Goal: Book appointment/travel/reservation

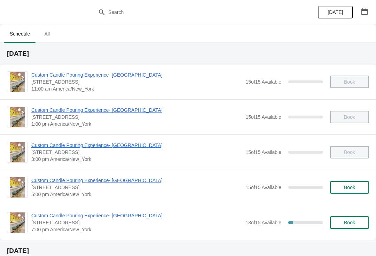
click at [353, 191] on button "Book" at bounding box center [349, 187] width 39 height 13
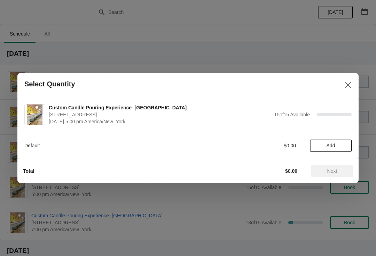
click at [336, 144] on span "Add" at bounding box center [330, 146] width 29 height 6
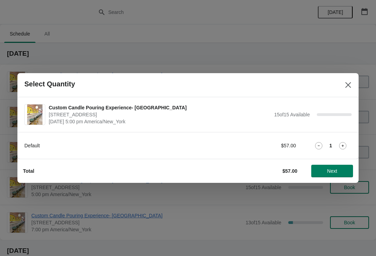
click at [344, 175] on button "Next" at bounding box center [332, 171] width 42 height 13
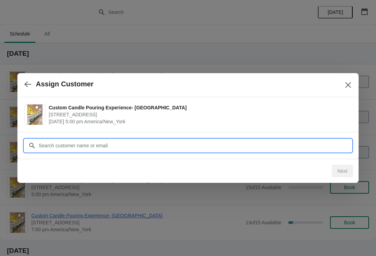
click at [160, 139] on input "Customer" at bounding box center [194, 145] width 313 height 13
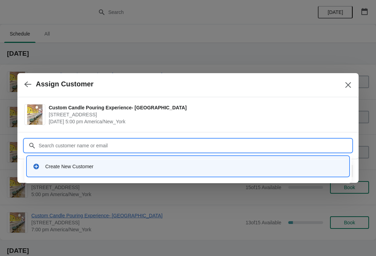
click at [156, 169] on div "Create New Customer" at bounding box center [194, 166] width 298 height 7
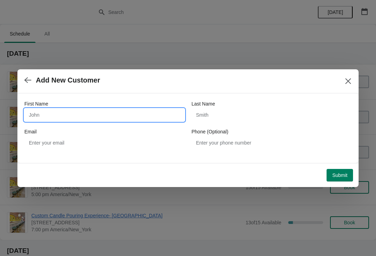
click at [105, 112] on input "First Name" at bounding box center [104, 115] width 160 height 13
type input "Lia"
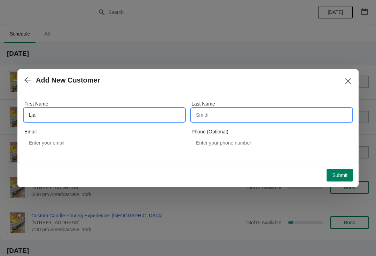
click at [260, 115] on input "Last Name" at bounding box center [271, 115] width 160 height 13
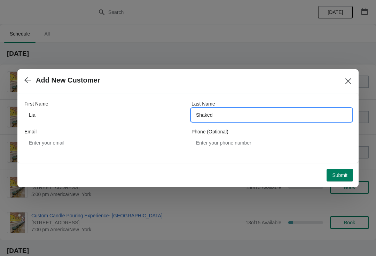
type input "Shaked"
click at [344, 177] on span "Submit" at bounding box center [339, 175] width 15 height 6
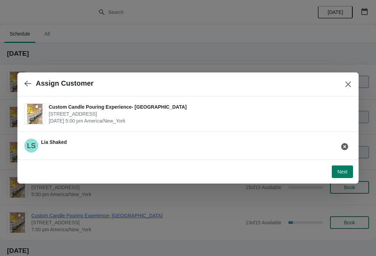
click at [345, 173] on span "Next" at bounding box center [342, 172] width 10 height 6
select select "Friend"
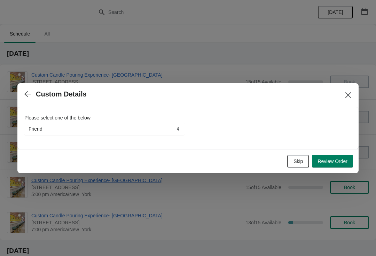
click at [343, 164] on span "Review Order" at bounding box center [332, 161] width 30 height 6
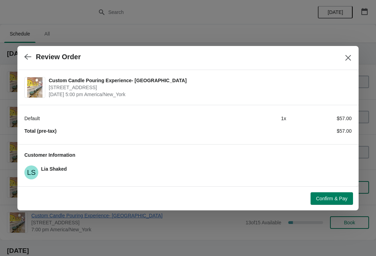
click at [344, 194] on button "Confirm & Pay" at bounding box center [331, 198] width 42 height 13
